Goal: Navigation & Orientation: Go to known website

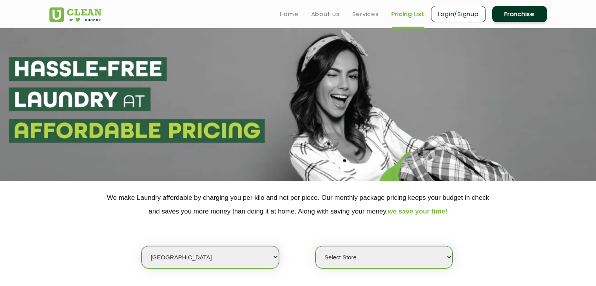
select select "1"
click at [285, 16] on link "Home" at bounding box center [289, 13] width 19 height 9
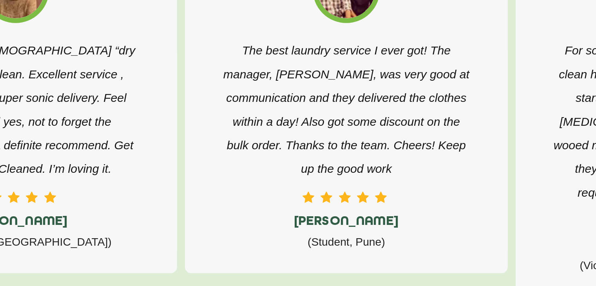
scroll to position [1189, 0]
